Goal: Transaction & Acquisition: Book appointment/travel/reservation

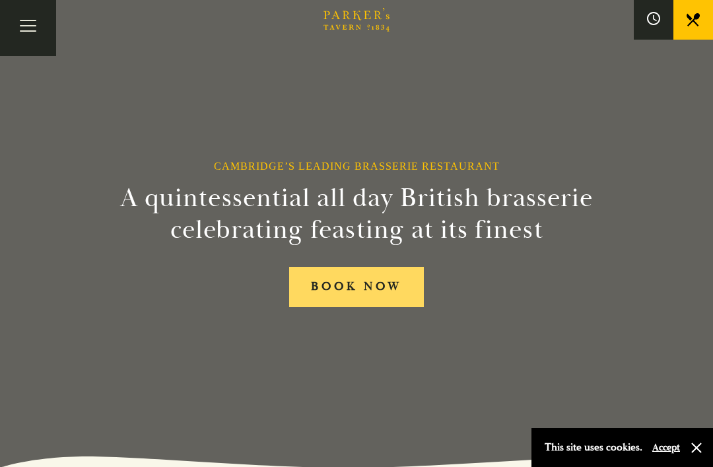
click at [394, 307] on link "BOOK NOW" at bounding box center [356, 287] width 135 height 40
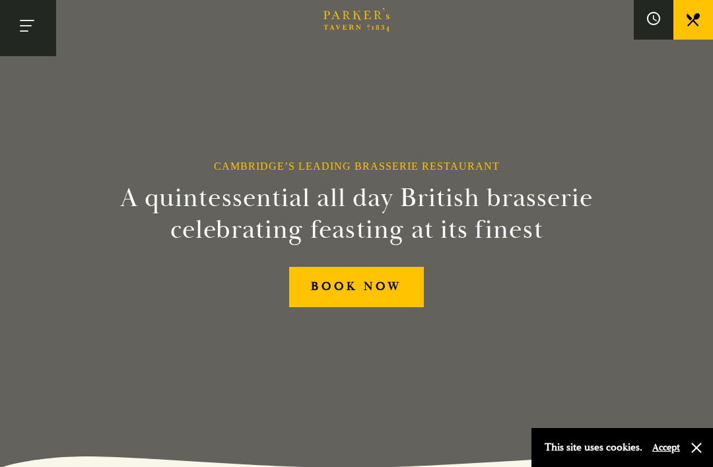
click at [13, 35] on button "Toggle navigation" at bounding box center [28, 28] width 56 height 56
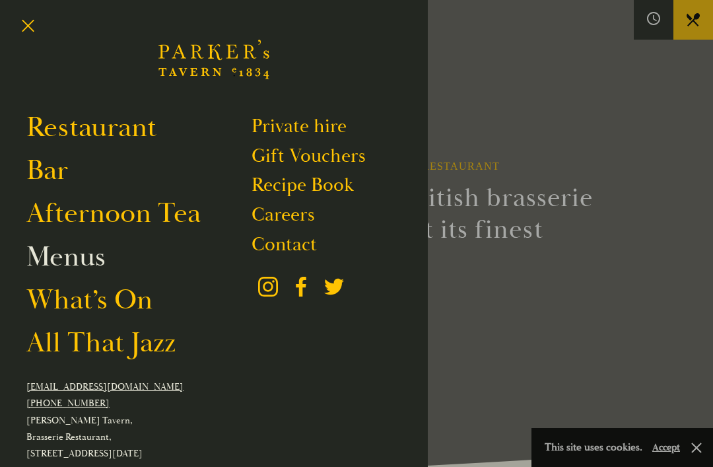
click at [63, 256] on link "Menus" at bounding box center [65, 257] width 79 height 36
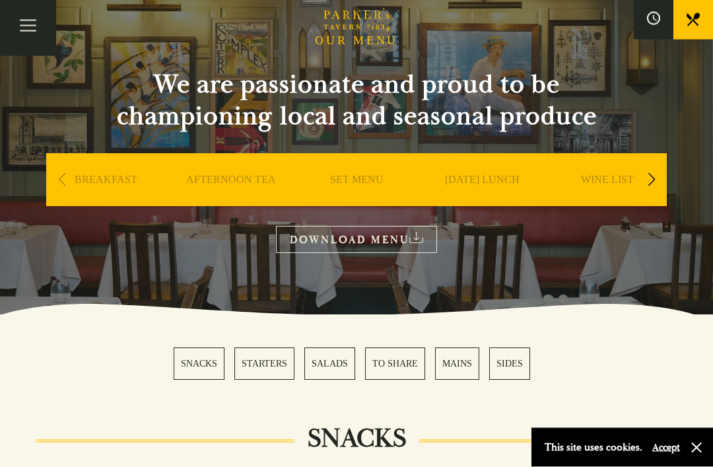
scroll to position [83, 0]
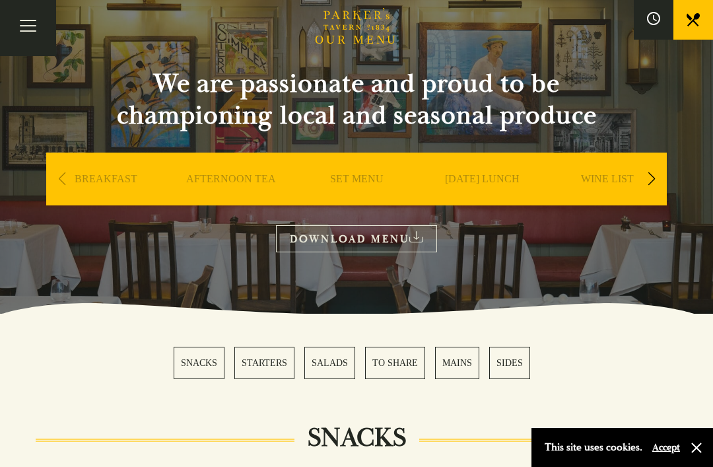
click at [489, 173] on link "[DATE] LUNCH" at bounding box center [482, 198] width 75 height 53
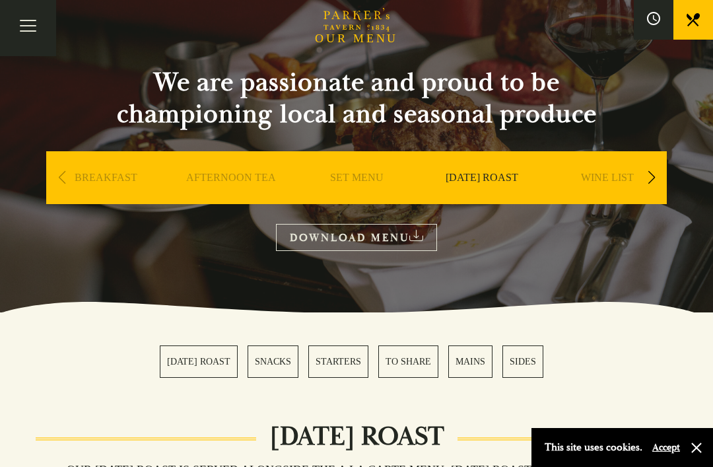
scroll to position [83, 0]
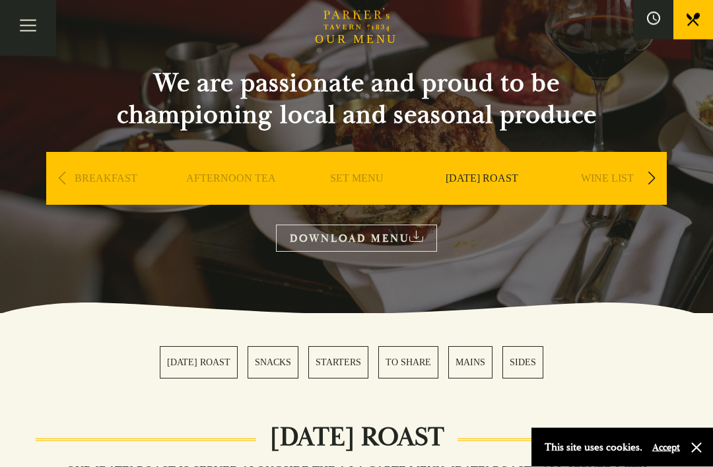
click at [355, 179] on link "SET MENU" at bounding box center [356, 198] width 53 height 53
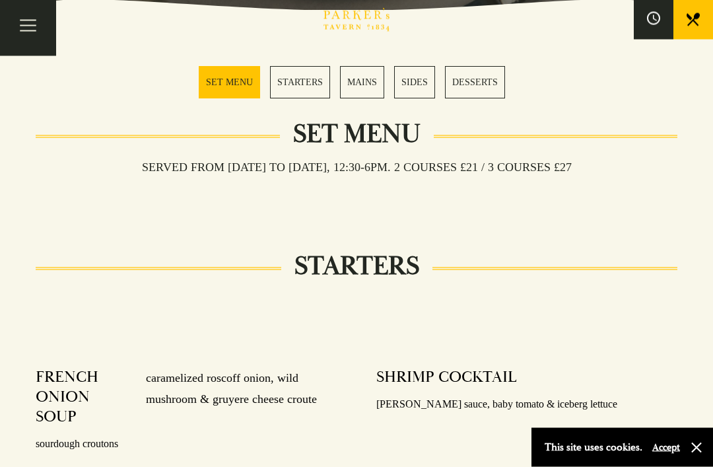
scroll to position [364, 0]
